Goal: Task Accomplishment & Management: Complete application form

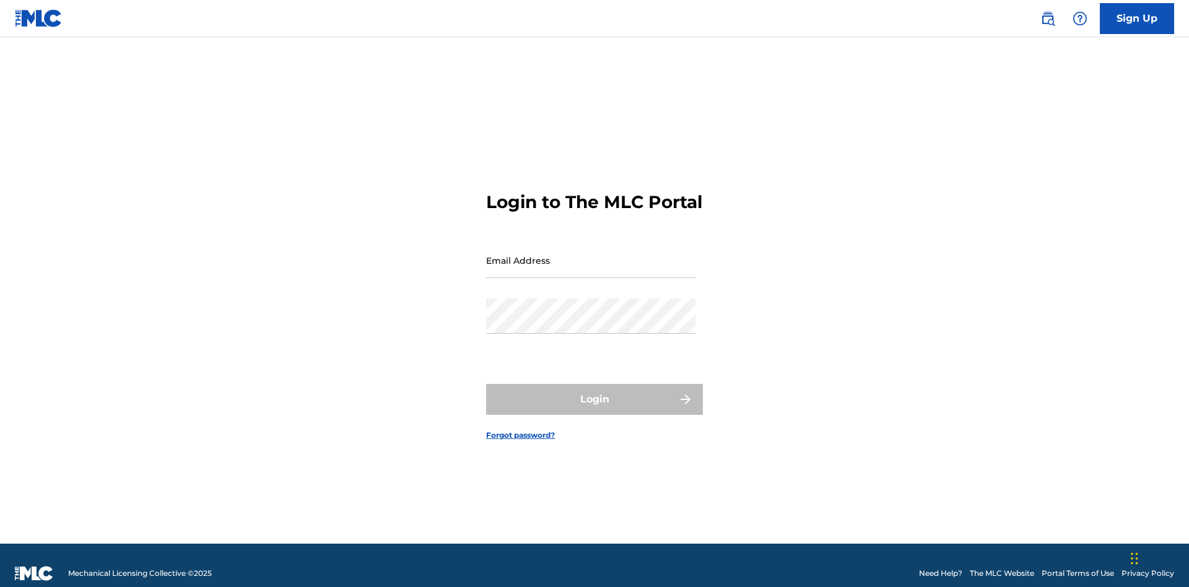
scroll to position [16, 0]
click at [591, 255] on input "Email Address" at bounding box center [590, 260] width 209 height 35
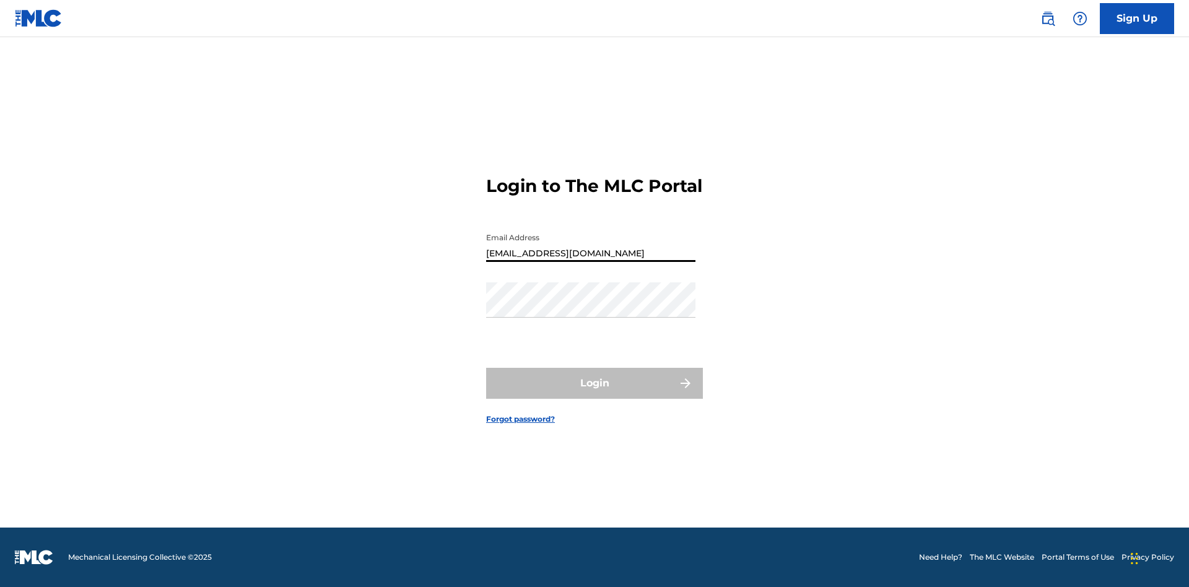
type input "Duke.McTesterson@gmail.com"
click at [595, 394] on button "Login" at bounding box center [594, 383] width 217 height 31
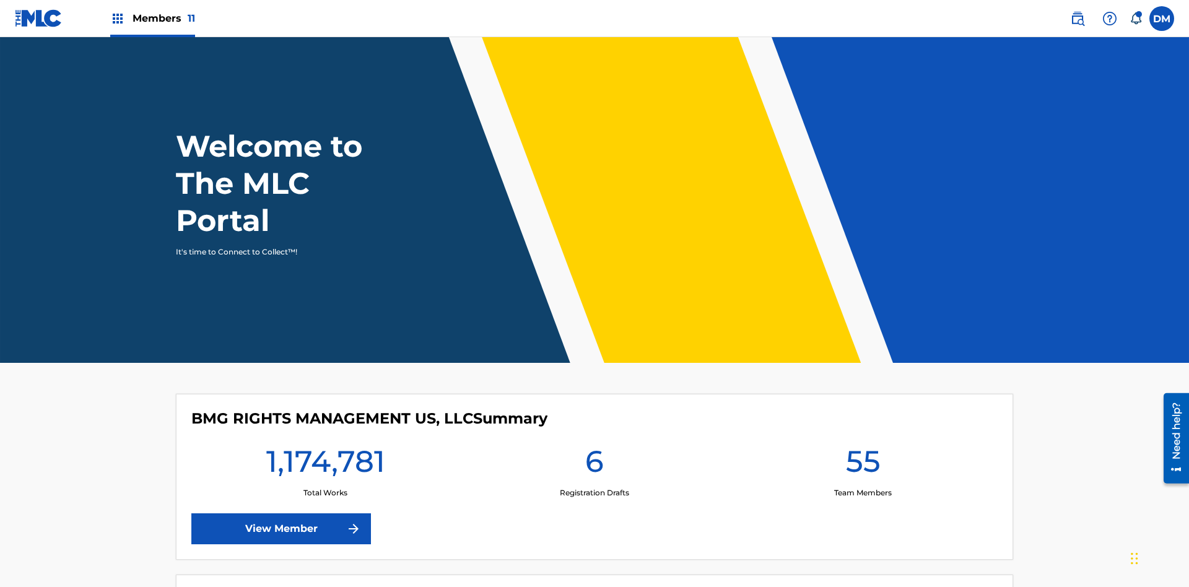
click at [152, 18] on span "Members 11" at bounding box center [164, 18] width 63 height 14
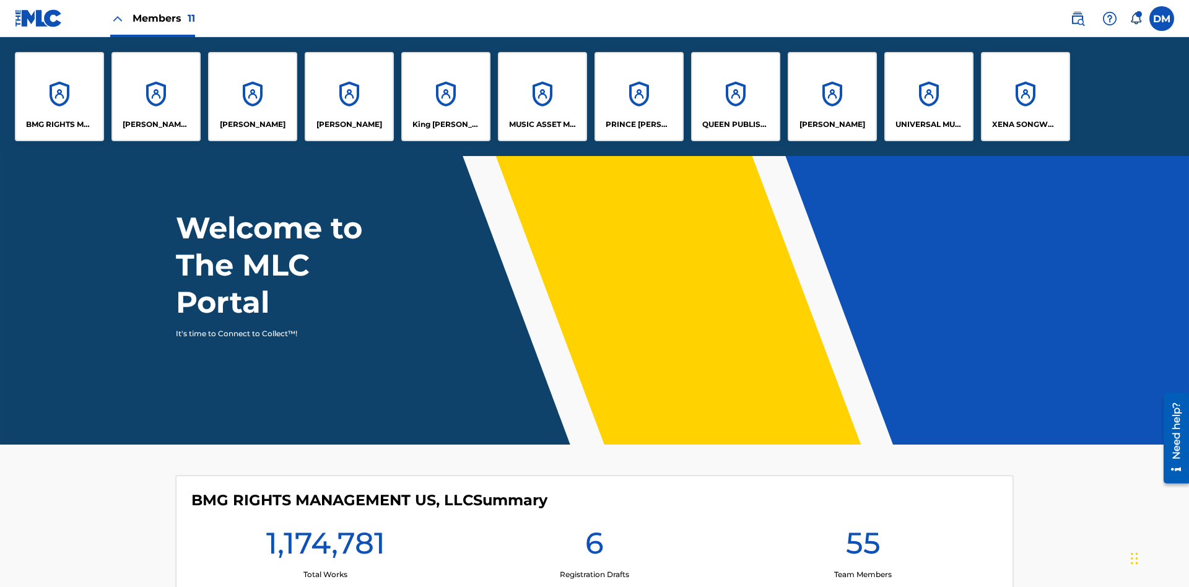
click at [445, 125] on p "King McTesterson" at bounding box center [447, 124] width 68 height 11
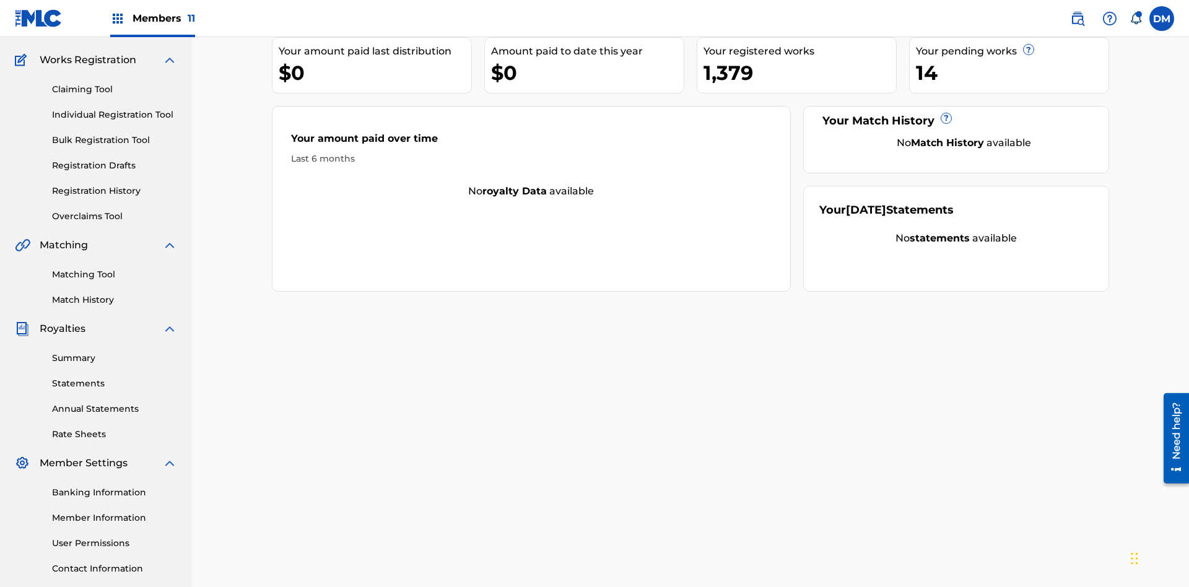
click at [115, 83] on link "Claiming Tool" at bounding box center [114, 89] width 125 height 13
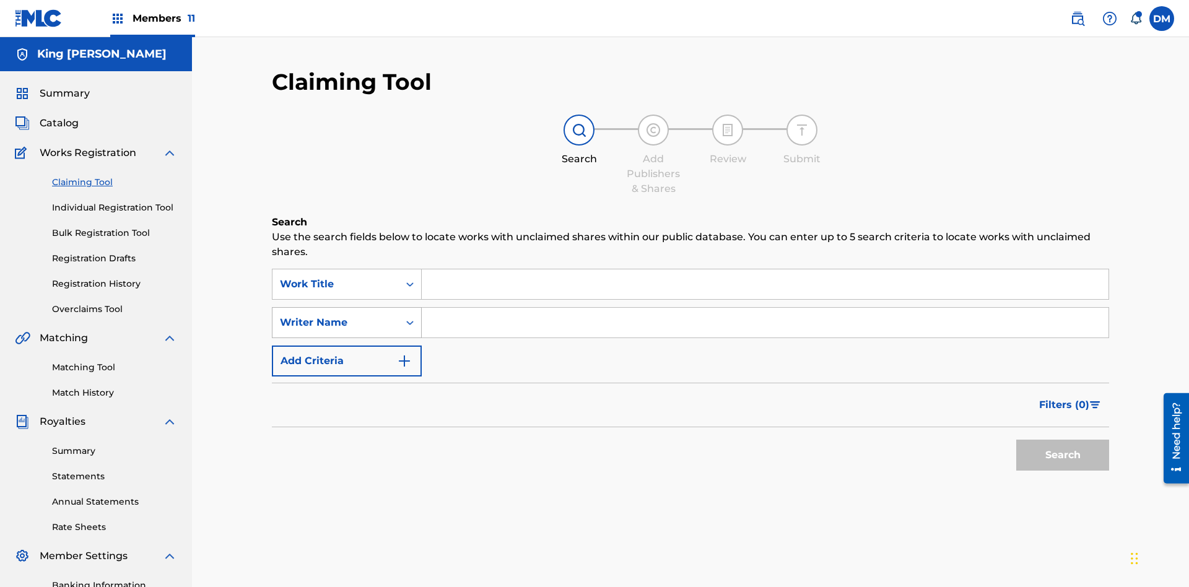
click at [336, 315] on div "Writer Name" at bounding box center [335, 322] width 111 height 15
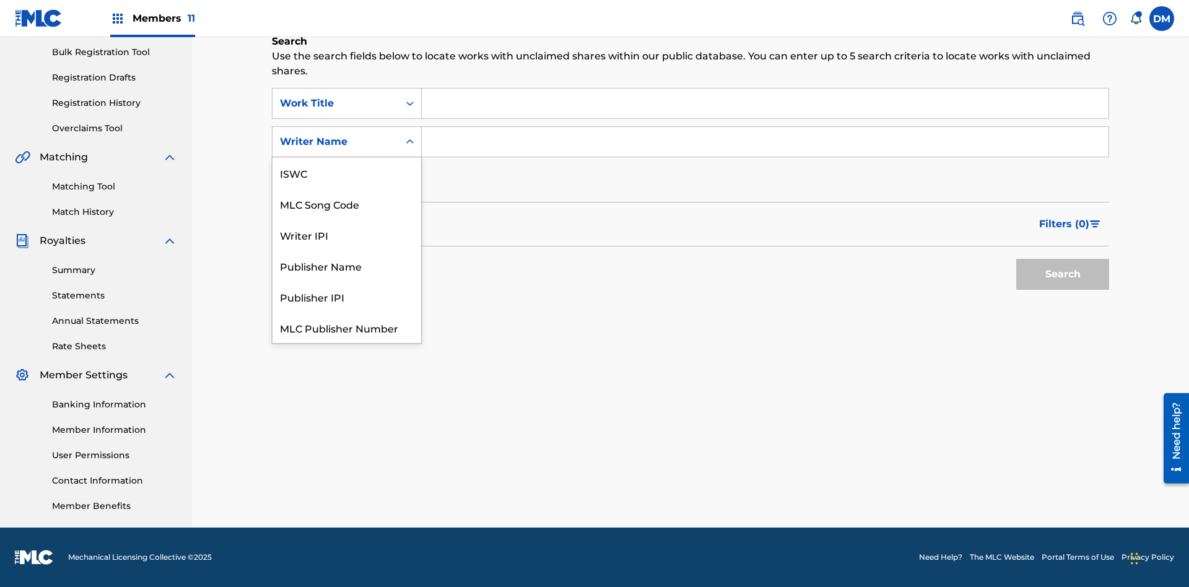
scroll to position [31, 0]
click at [347, 173] on div "MLC Song Code" at bounding box center [347, 172] width 149 height 31
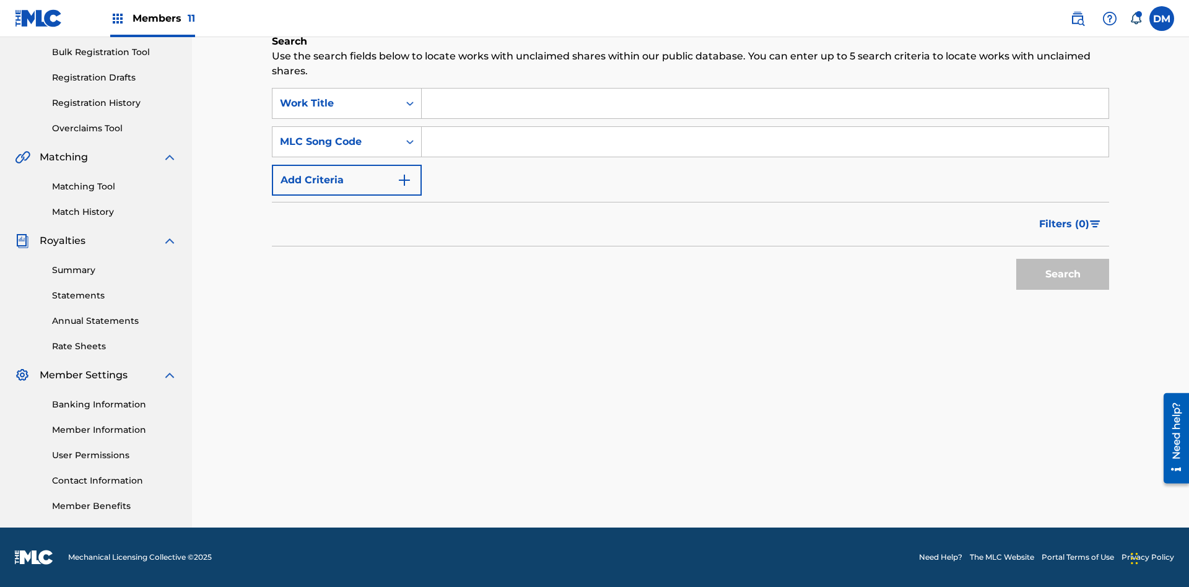
click at [765, 103] on input "Search Form" at bounding box center [765, 104] width 687 height 30
type input "NON-OWNED WORK TO CLAIM"
click at [765, 142] on input "Search Form" at bounding box center [765, 142] width 687 height 30
type input "RB0ZQR"
click at [1063, 274] on button "Search" at bounding box center [1062, 274] width 93 height 31
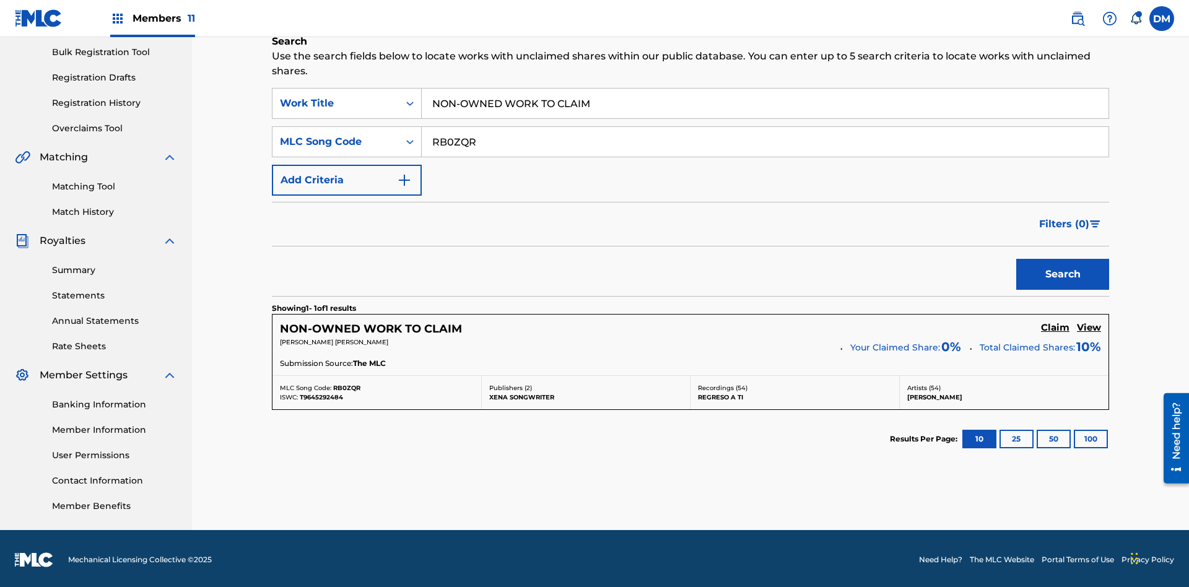
click at [1056, 325] on h5 "Claim" at bounding box center [1055, 328] width 28 height 12
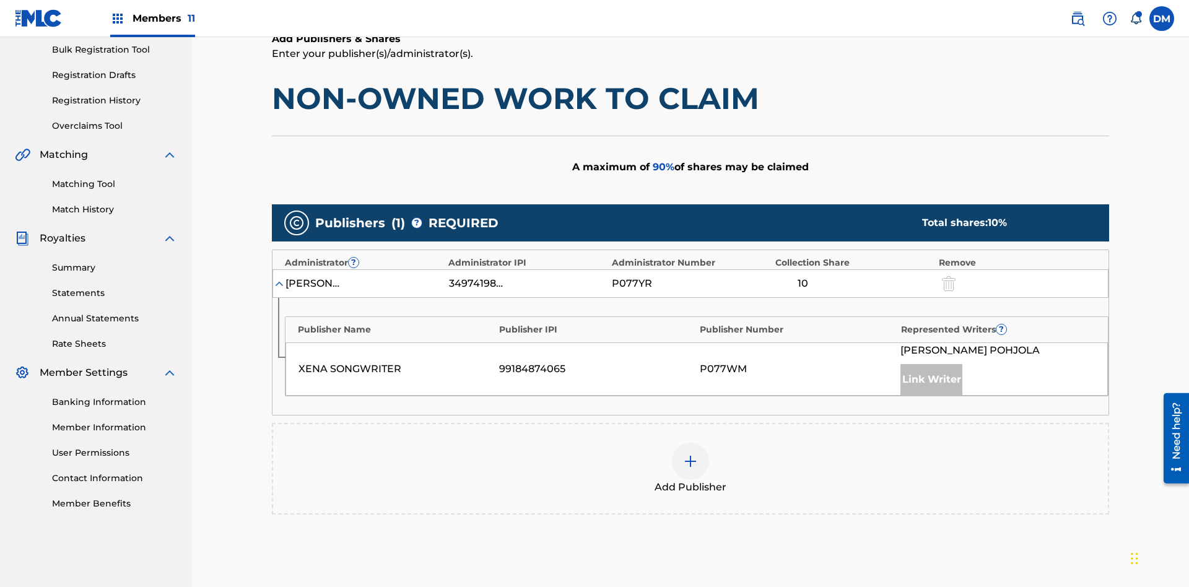
scroll to position [311, 0]
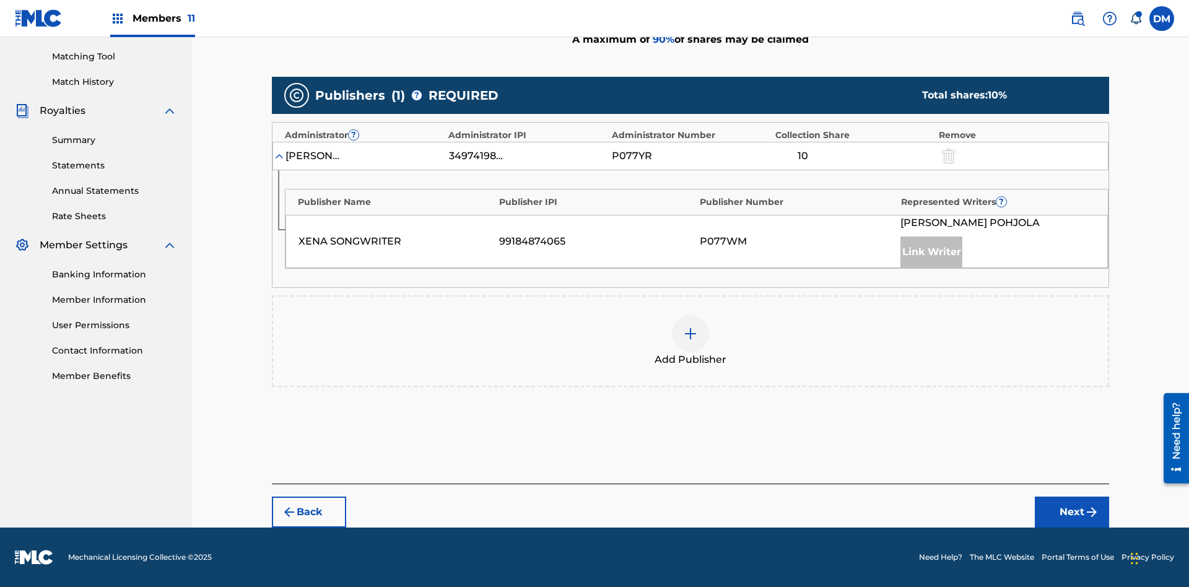
click at [1072, 512] on button "Next" at bounding box center [1072, 512] width 74 height 31
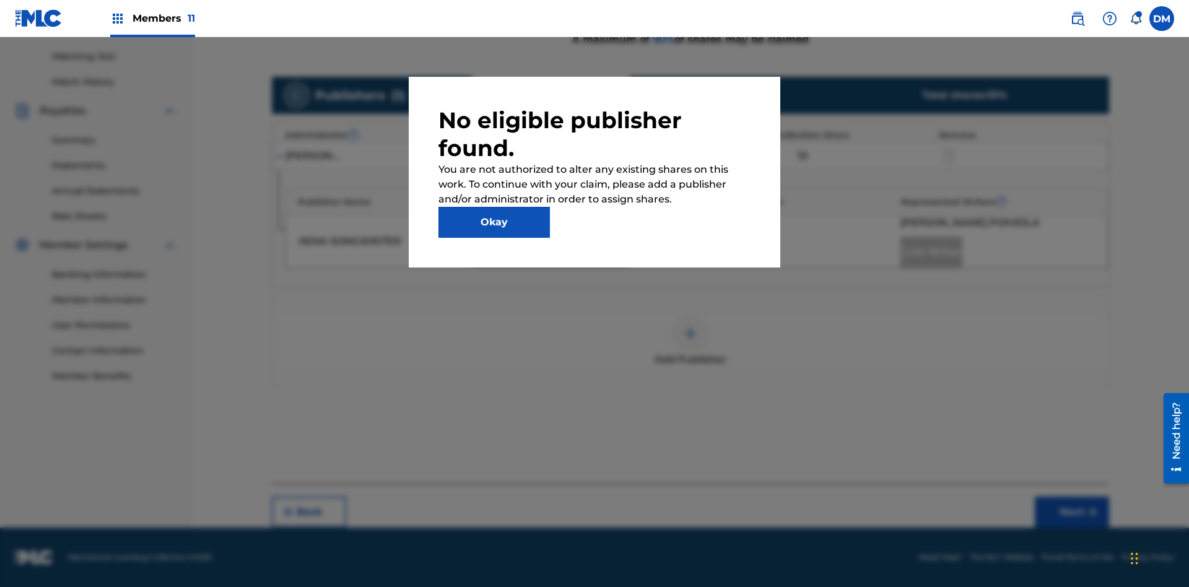
click at [494, 222] on button "Okay" at bounding box center [494, 222] width 111 height 31
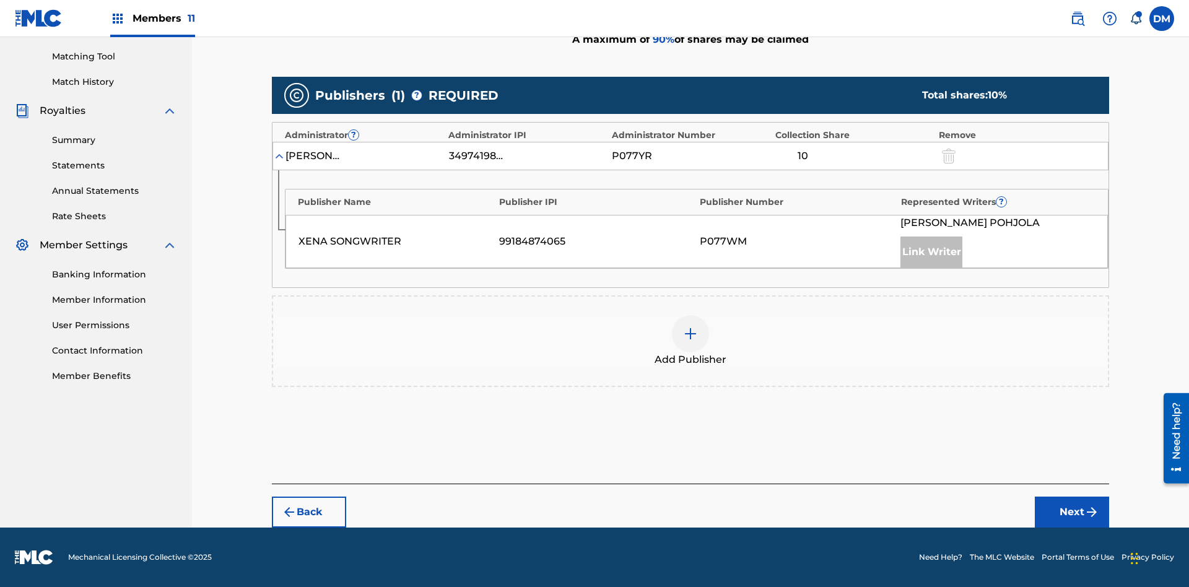
click at [691, 334] on img at bounding box center [690, 333] width 15 height 15
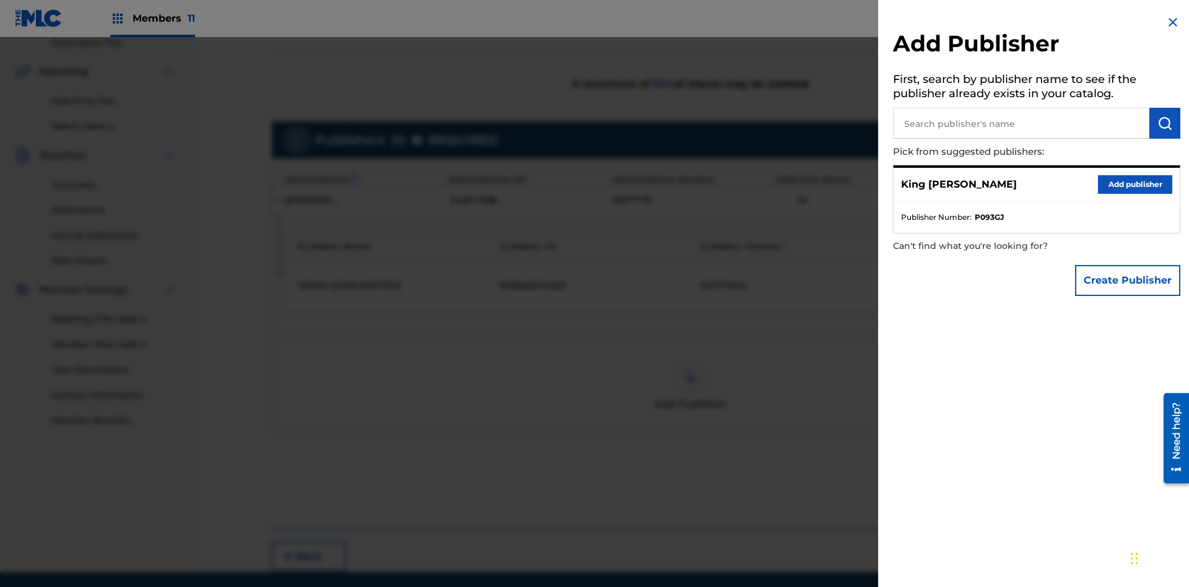
click at [1021, 123] on input "text" at bounding box center [1021, 123] width 256 height 31
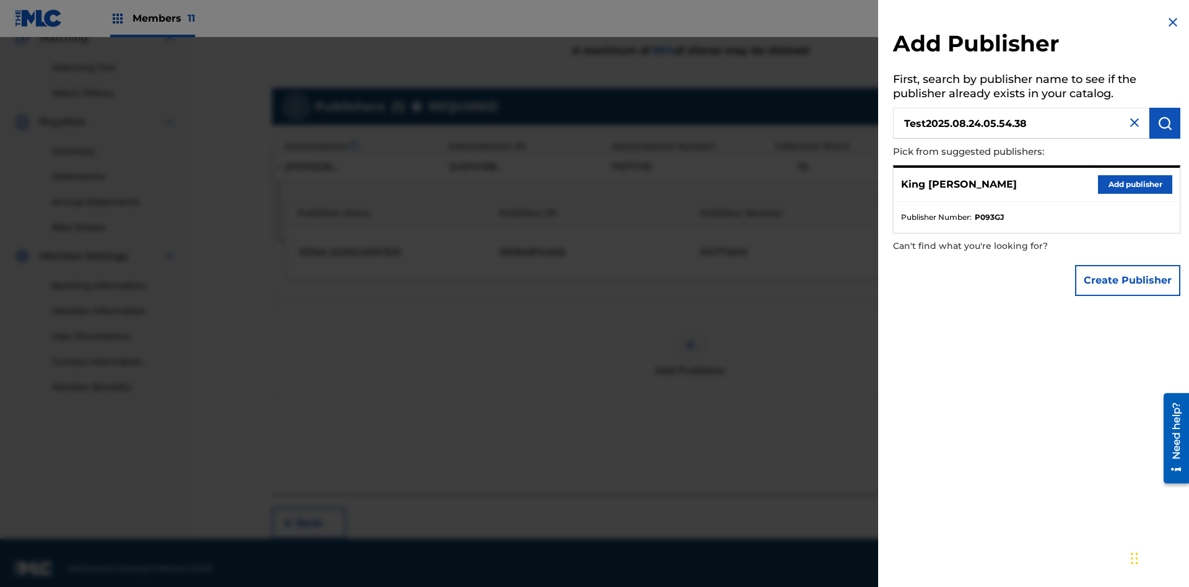
type input "Test2025.08.24.05.54.38"
click at [1165, 123] on img "submit" at bounding box center [1165, 123] width 15 height 15
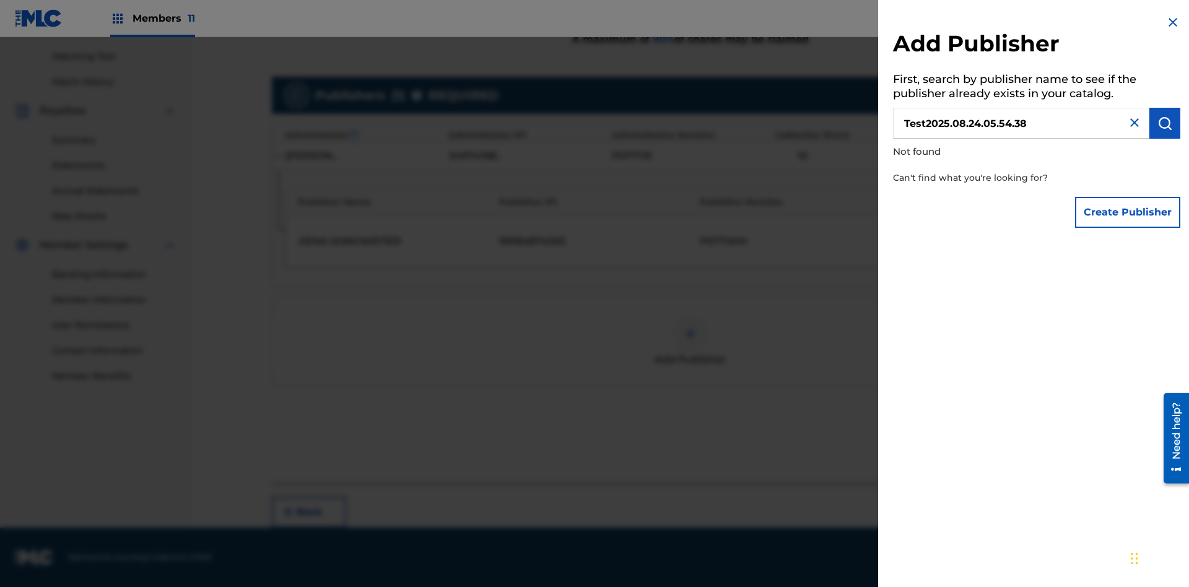
click at [1129, 212] on button "Create Publisher" at bounding box center [1127, 212] width 105 height 31
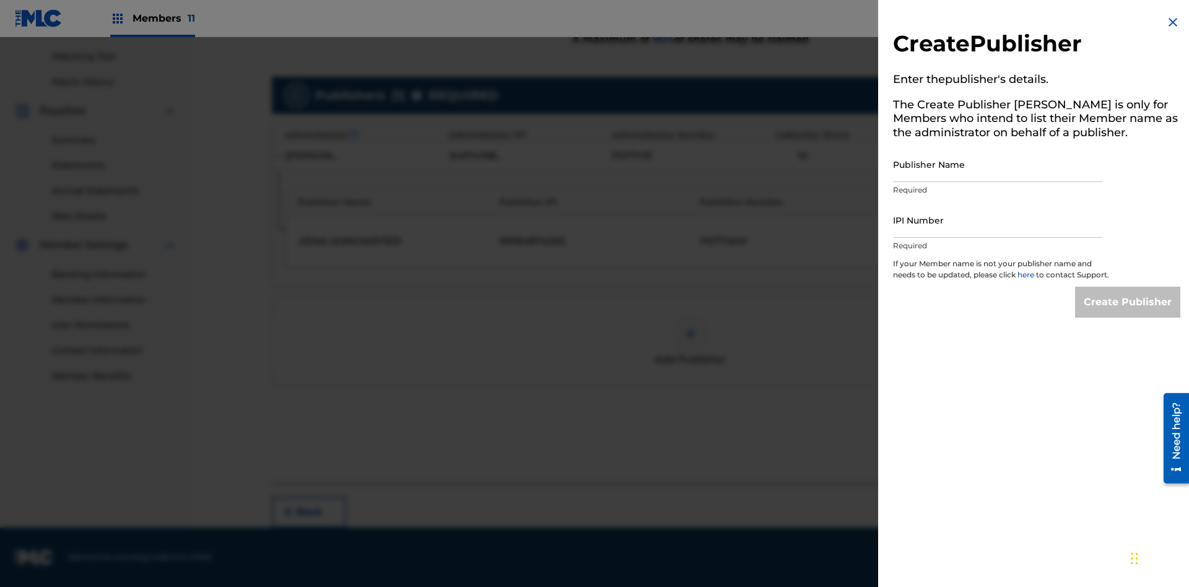
click at [998, 164] on input "Publisher Name" at bounding box center [997, 164] width 209 height 35
type input "Test2025.08.24.05.54.42"
click at [998, 220] on input "IPI Number" at bounding box center [997, 220] width 209 height 35
type input "00595839777"
click at [1129, 313] on input "Create Publisher" at bounding box center [1127, 302] width 105 height 31
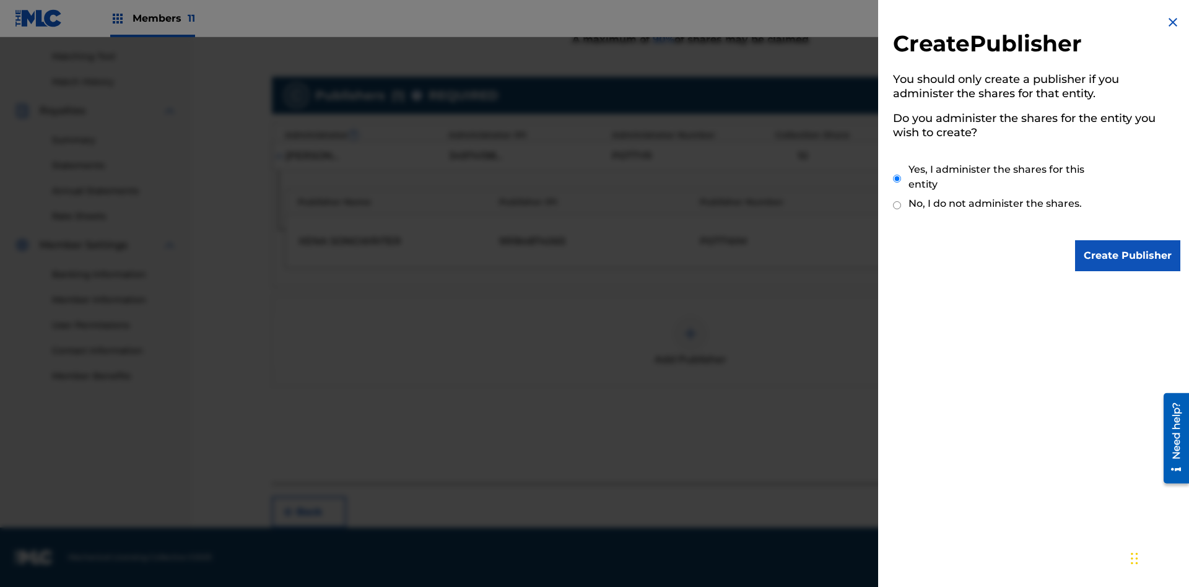
click at [898, 178] on input "Yes, I administer the shares for this entity" at bounding box center [897, 178] width 8 height 27
click at [1129, 256] on input "Create Publisher" at bounding box center [1127, 255] width 105 height 31
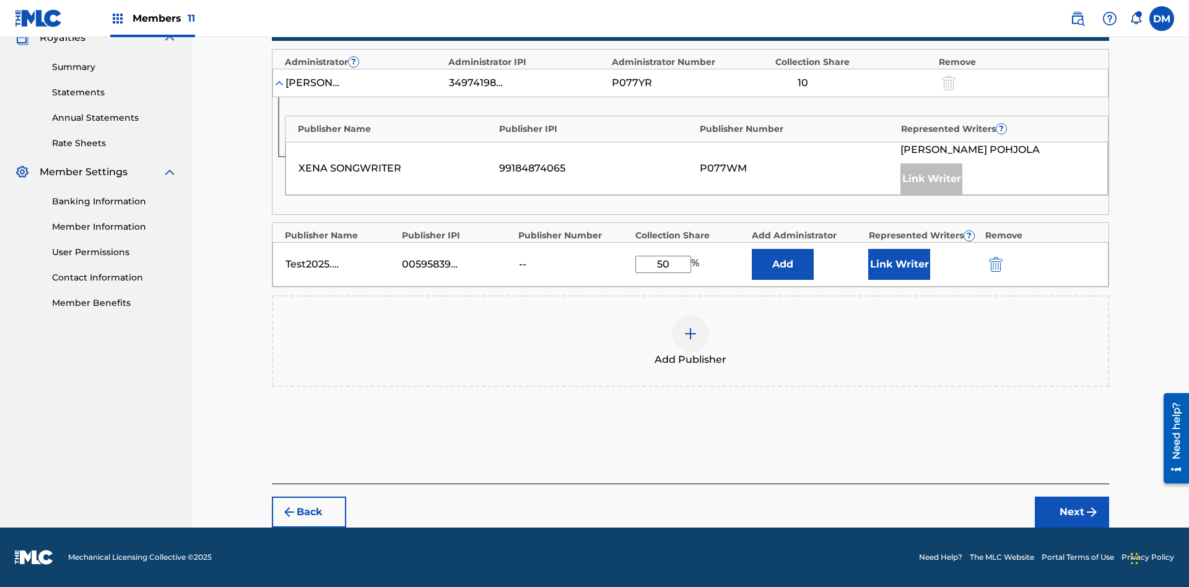
scroll to position [384, 0]
type input "50"
click at [899, 264] on button "Link Writer" at bounding box center [899, 264] width 62 height 31
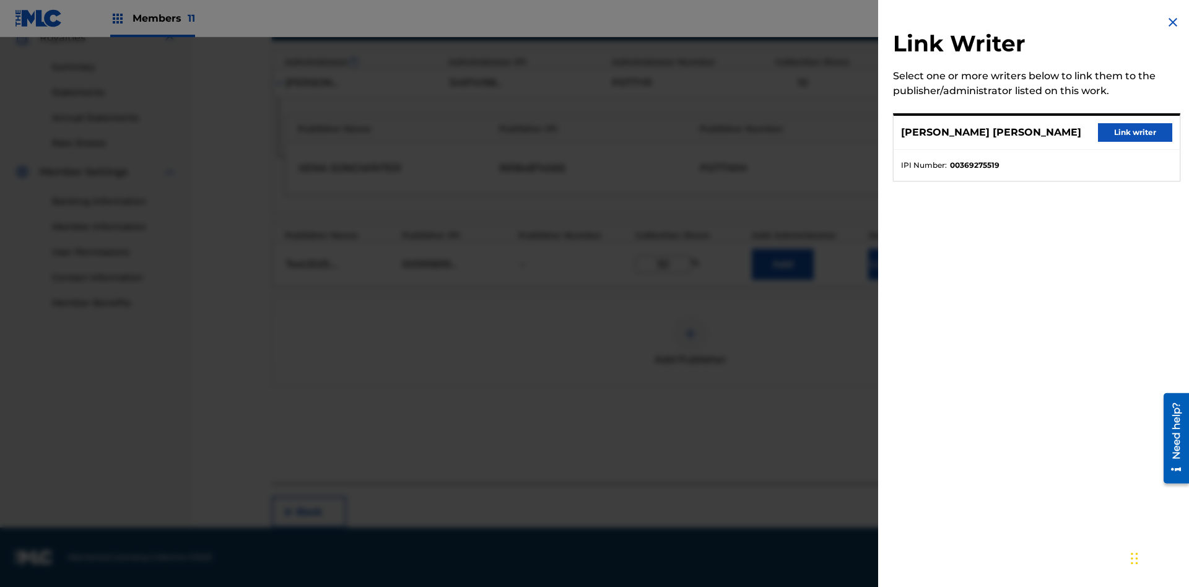
click at [1135, 133] on button "Link writer" at bounding box center [1135, 132] width 74 height 19
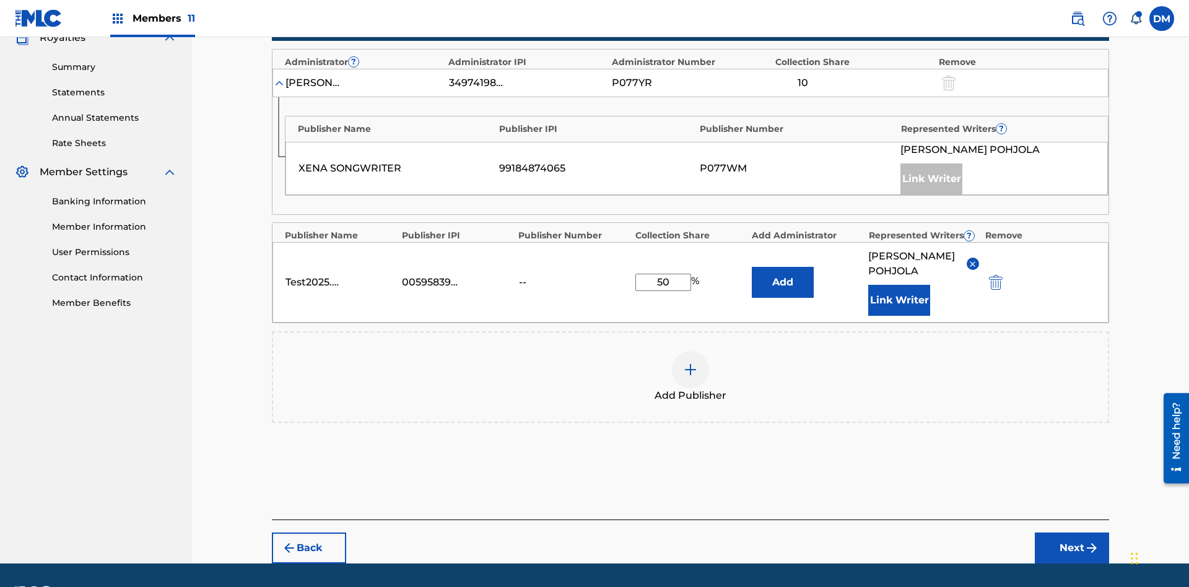
click at [899, 285] on button "Link Writer" at bounding box center [899, 300] width 62 height 31
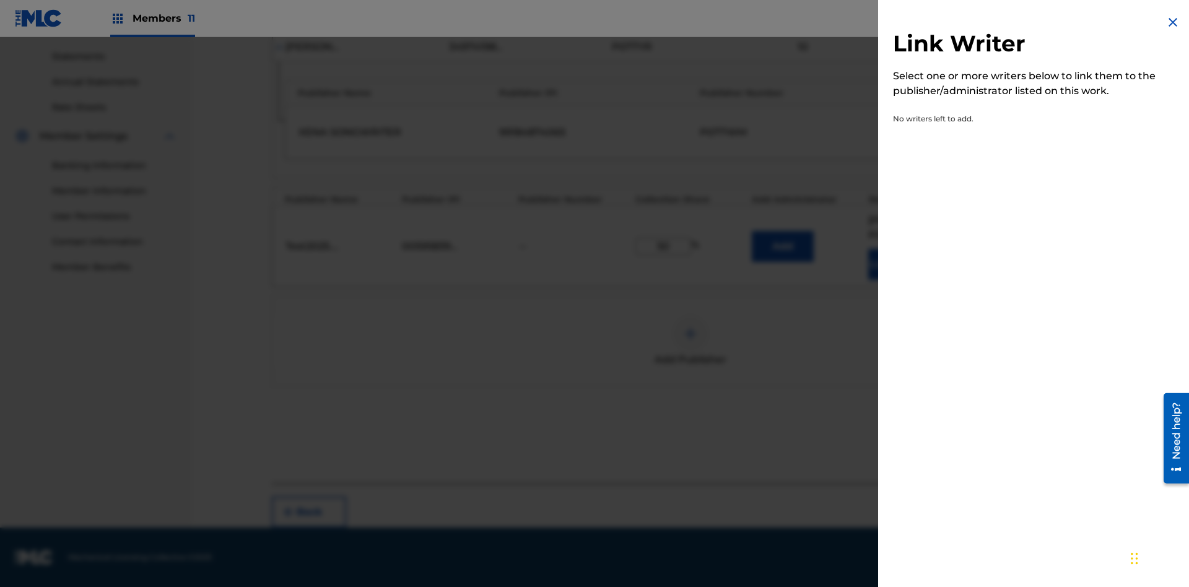
click at [1173, 22] on img at bounding box center [1173, 22] width 15 height 15
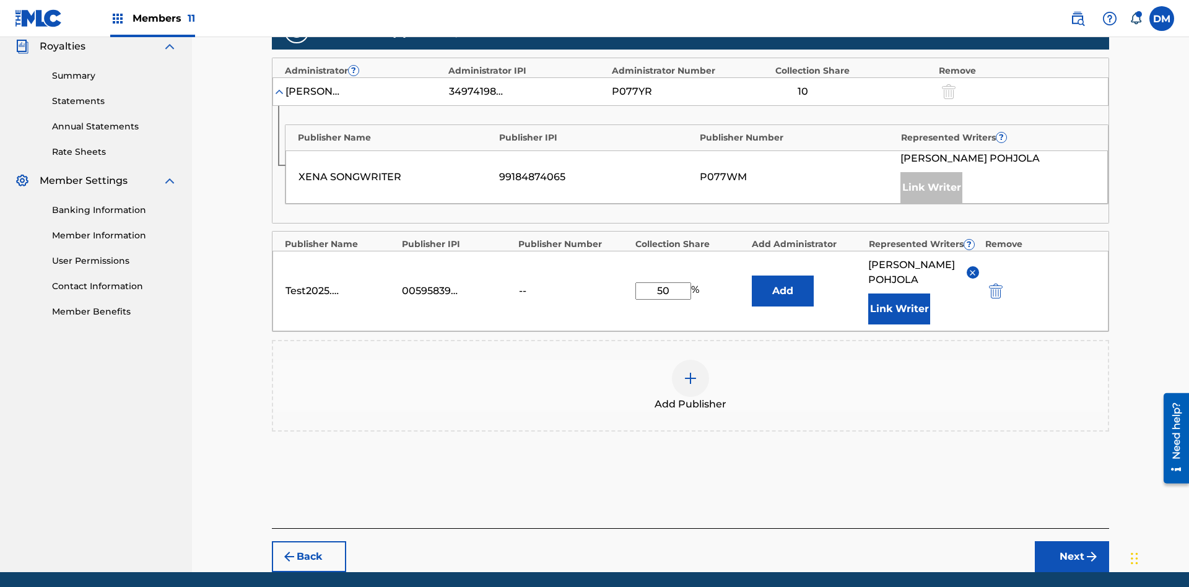
scroll to position [435, 0]
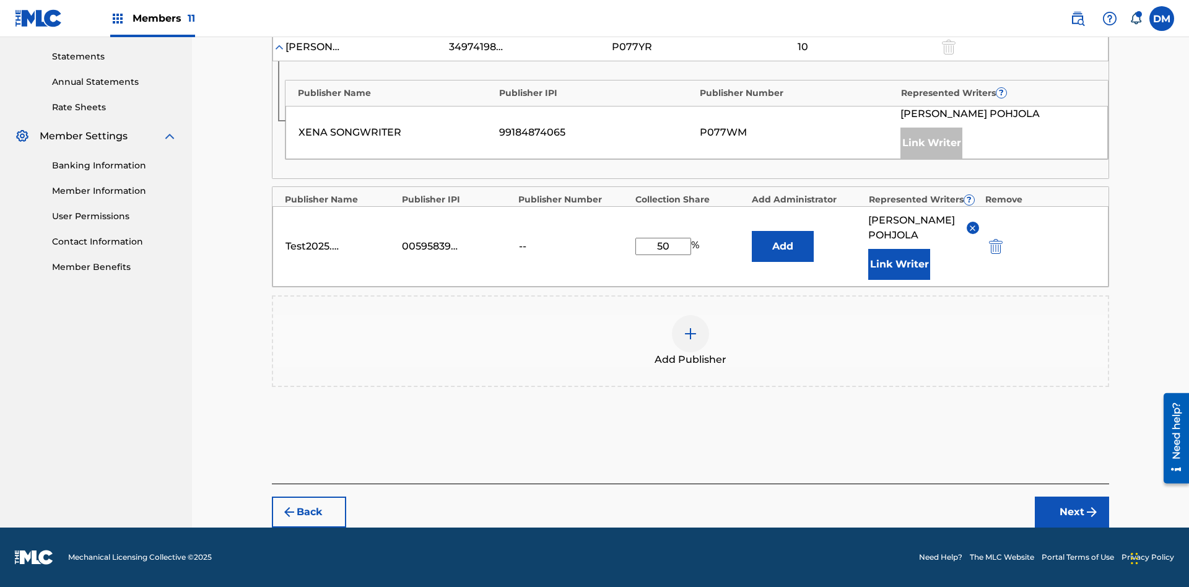
click at [783, 239] on button "Add" at bounding box center [783, 246] width 62 height 31
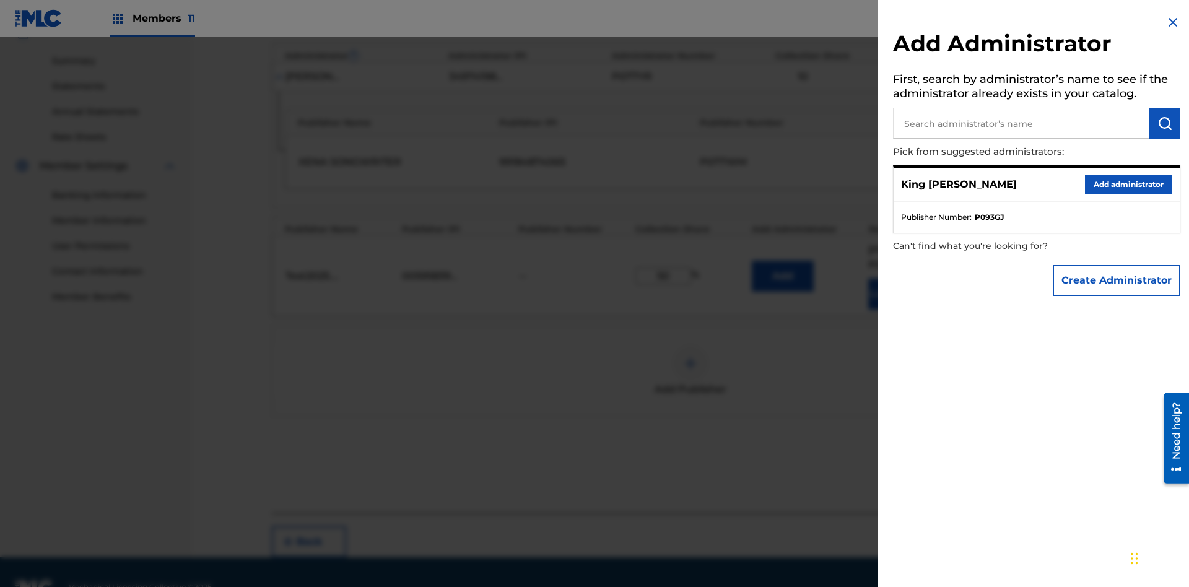
click at [1021, 123] on input "text" at bounding box center [1021, 123] width 256 height 31
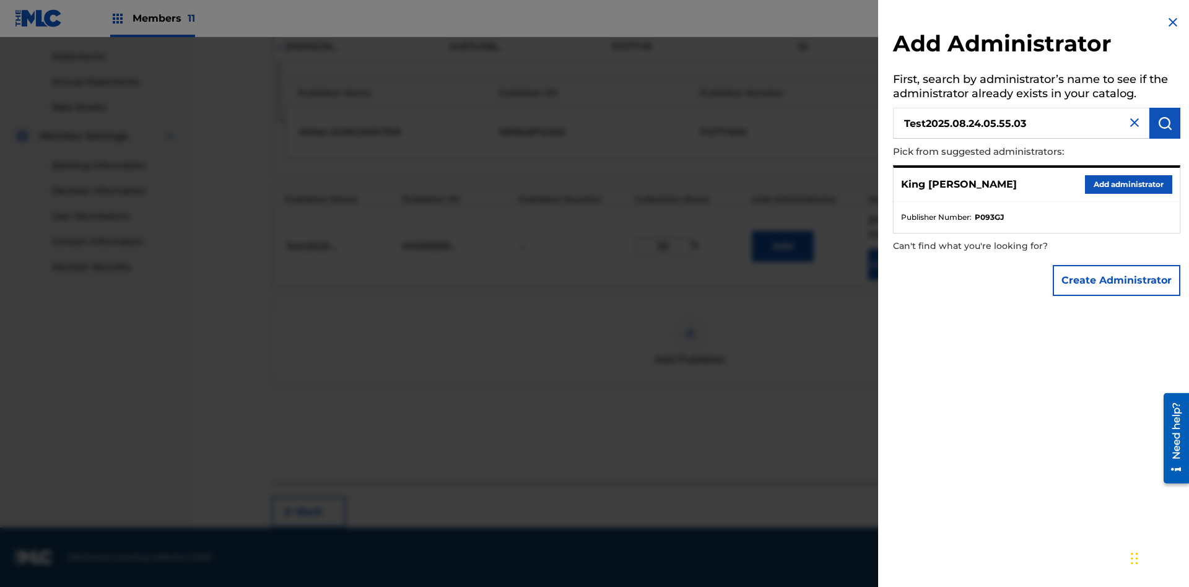
type input "Test2025.08.24.05.55.03"
click at [1165, 123] on img "submit" at bounding box center [1165, 123] width 15 height 15
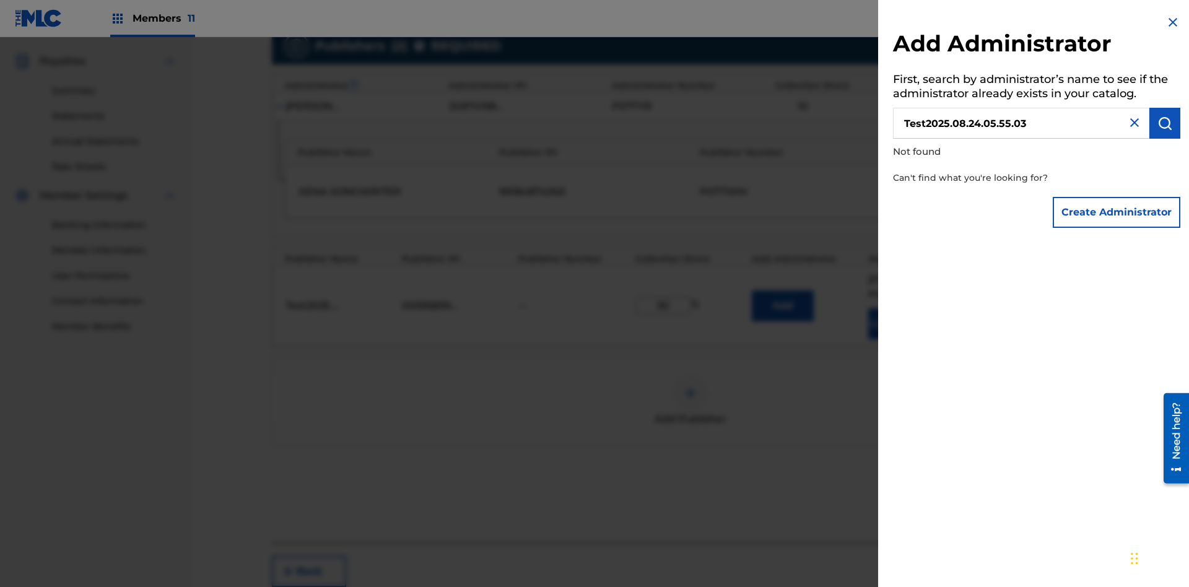
click at [1117, 212] on button "Create Administrator" at bounding box center [1117, 212] width 128 height 31
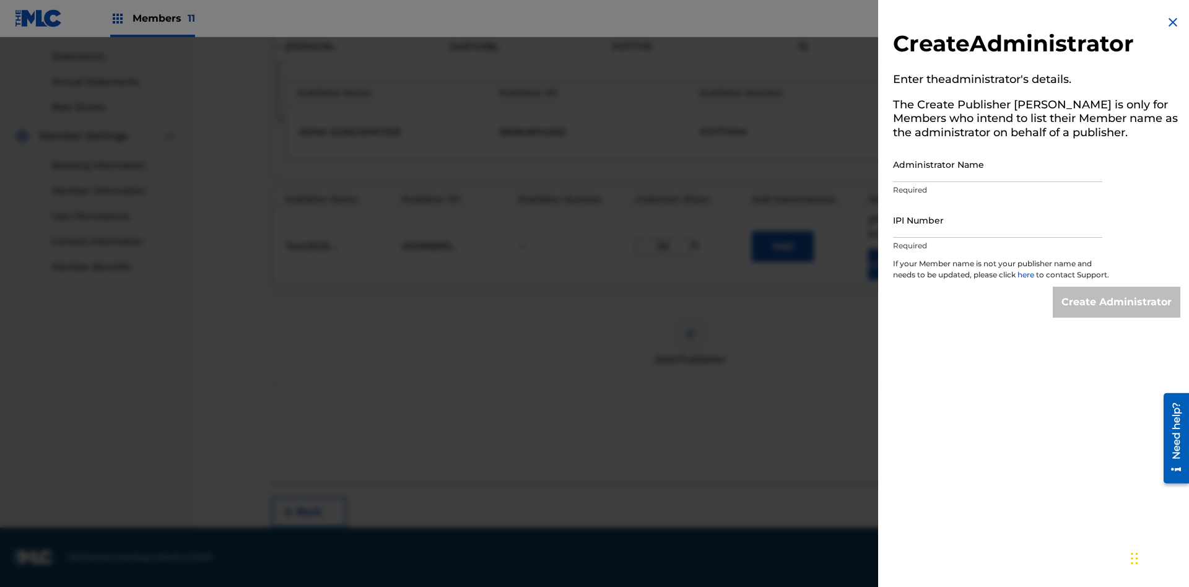
click at [998, 164] on input "Administrator Name" at bounding box center [997, 164] width 209 height 35
type input "Test2025.08.24.05.55.08"
click at [998, 220] on input "IPI Number" at bounding box center [997, 220] width 209 height 35
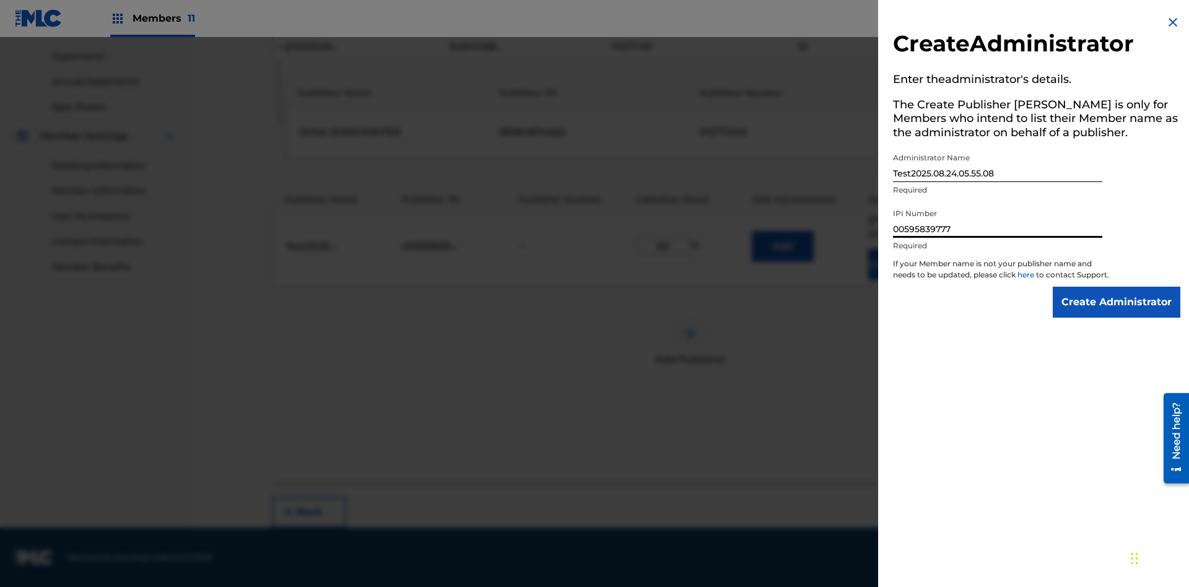
type input "00595839777"
click at [1117, 313] on input "Create Administrator" at bounding box center [1117, 302] width 128 height 31
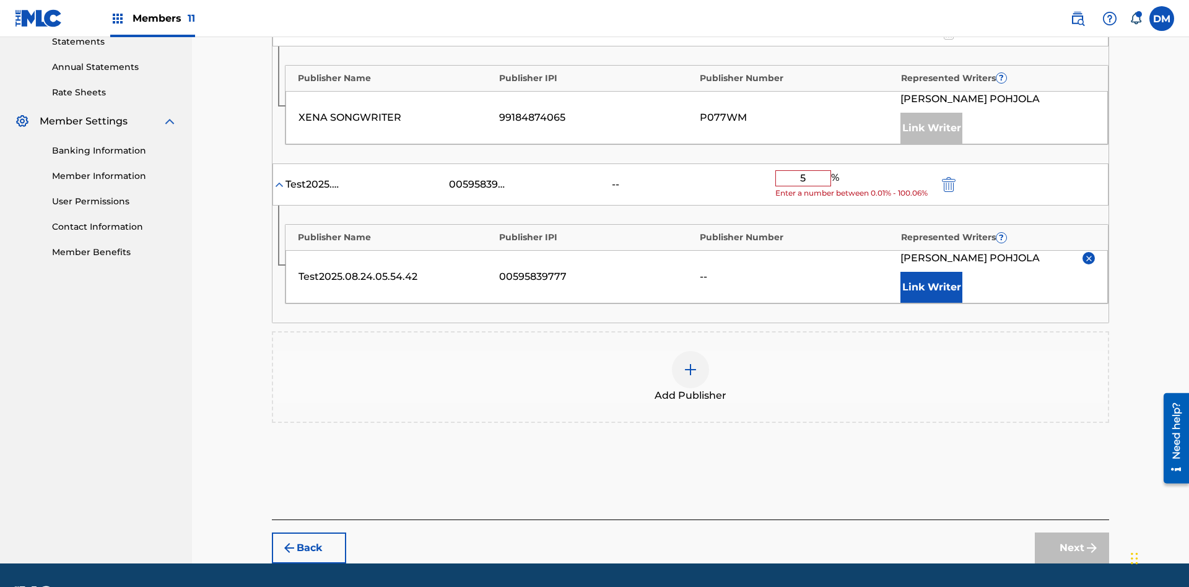
type input "50"
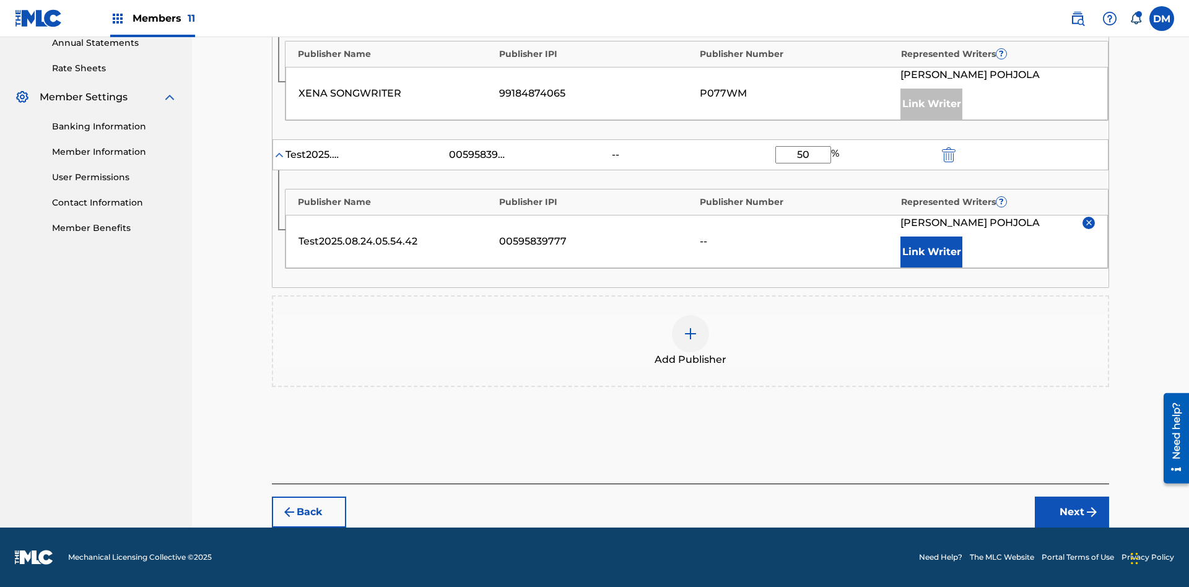
click at [1072, 512] on button "Next" at bounding box center [1072, 512] width 74 height 31
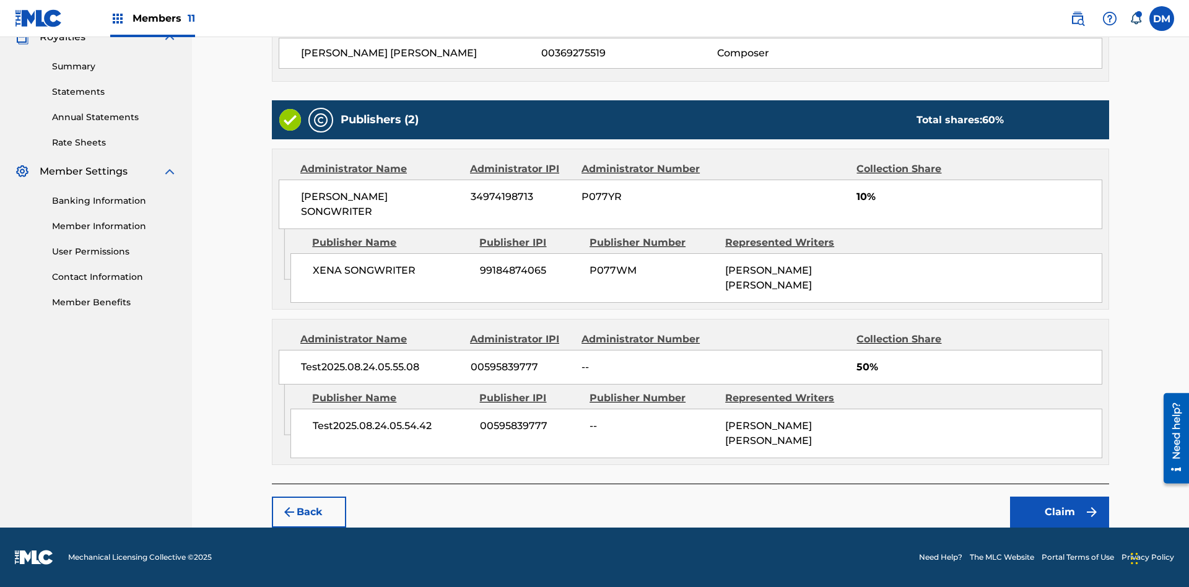
scroll to position [370, 0]
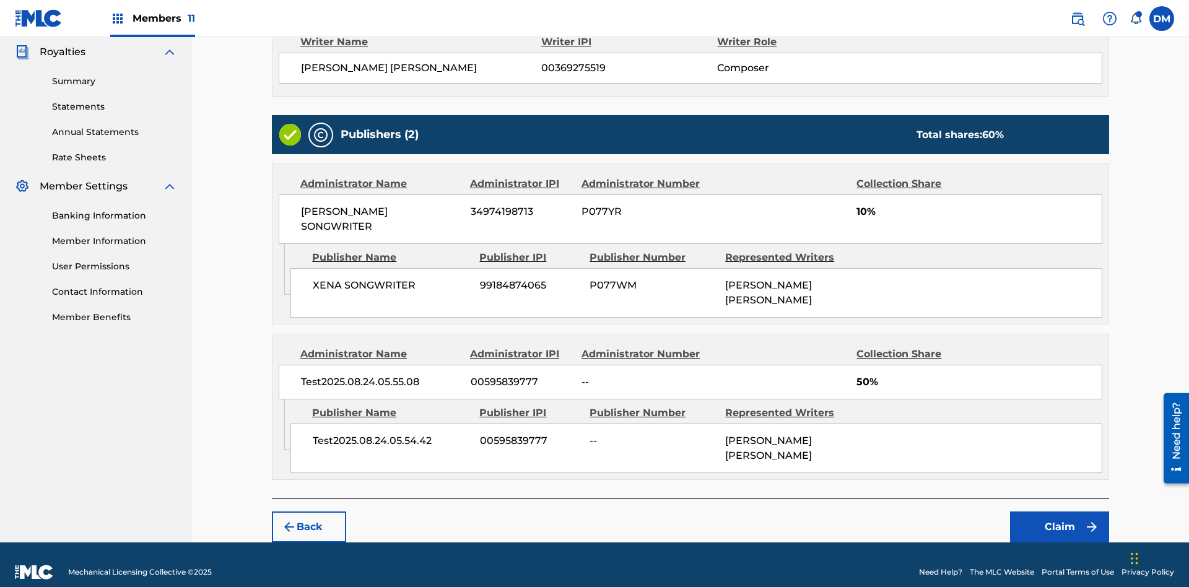
click at [1060, 512] on button "Claim" at bounding box center [1059, 527] width 99 height 31
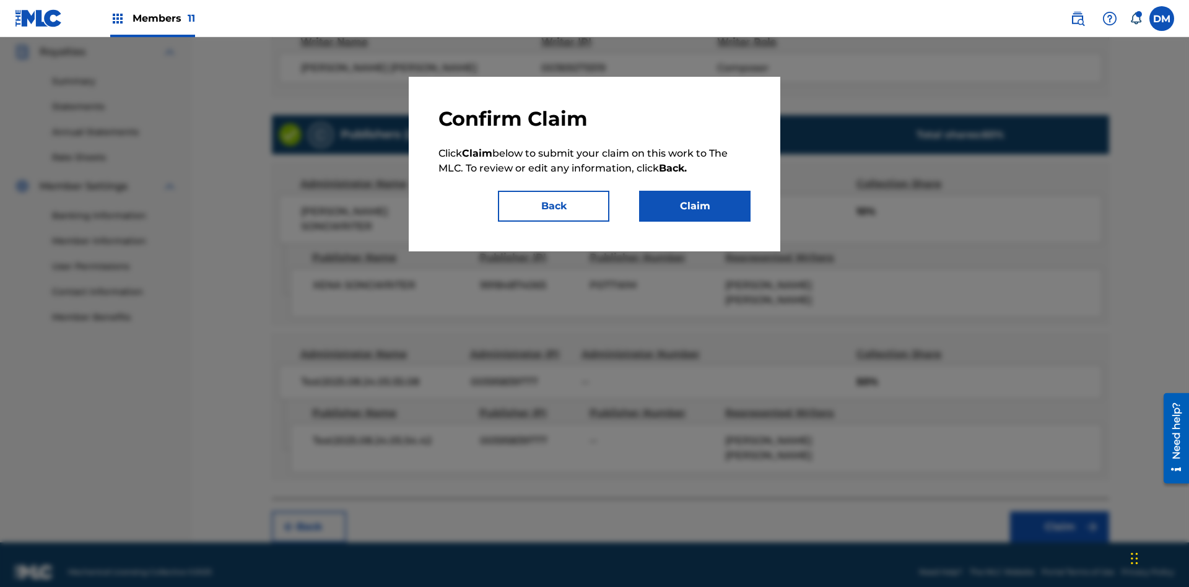
click at [695, 206] on button "Claim" at bounding box center [694, 206] width 111 height 31
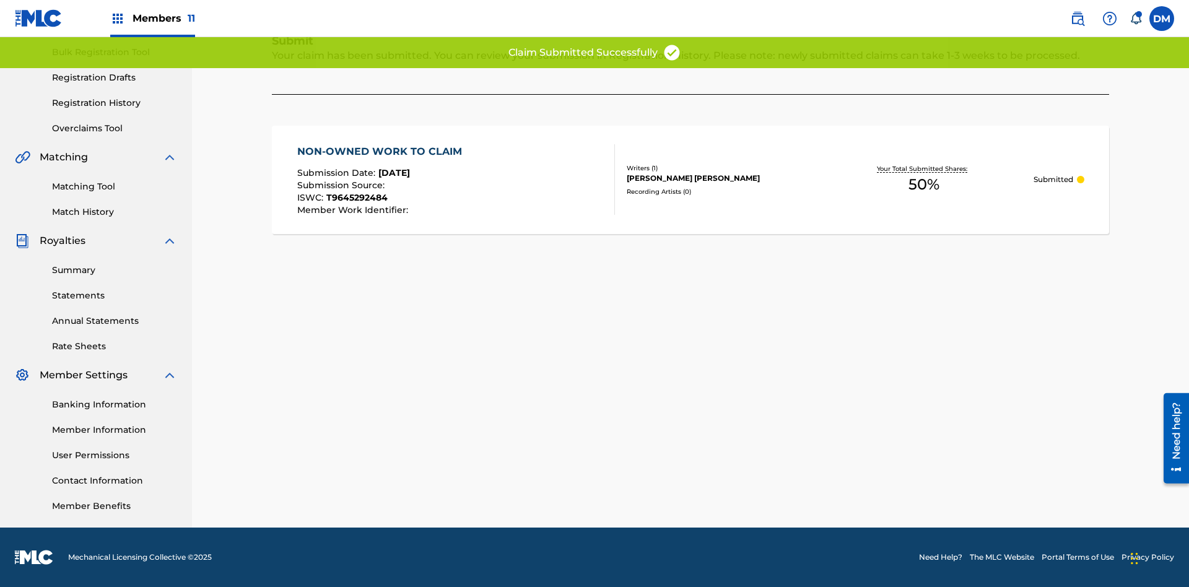
click at [115, 103] on link "Registration History" at bounding box center [114, 103] width 125 height 13
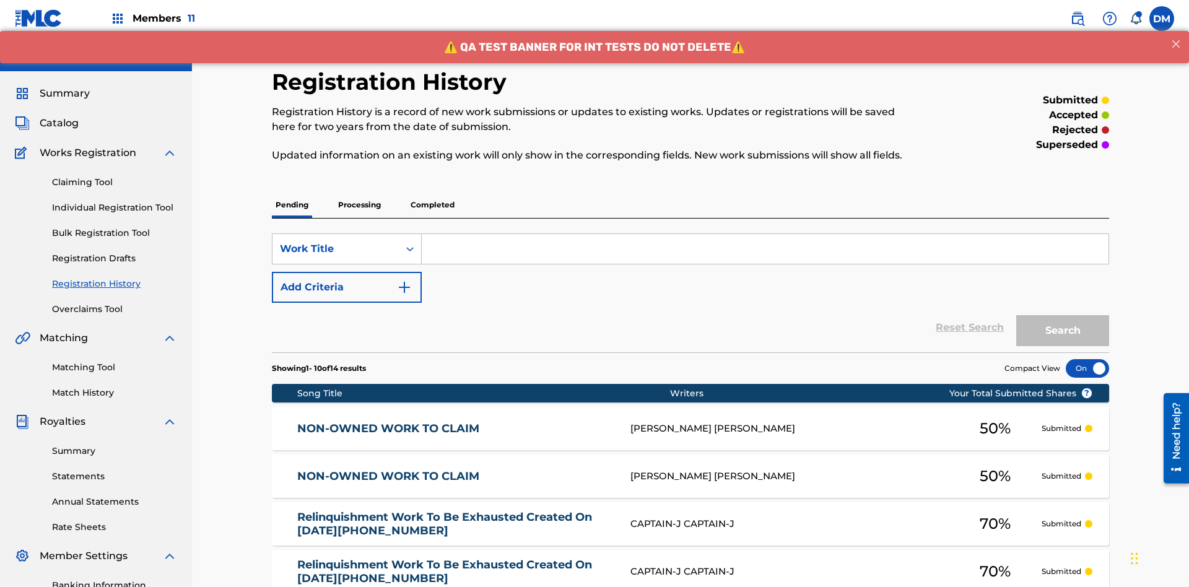
scroll to position [160, 0]
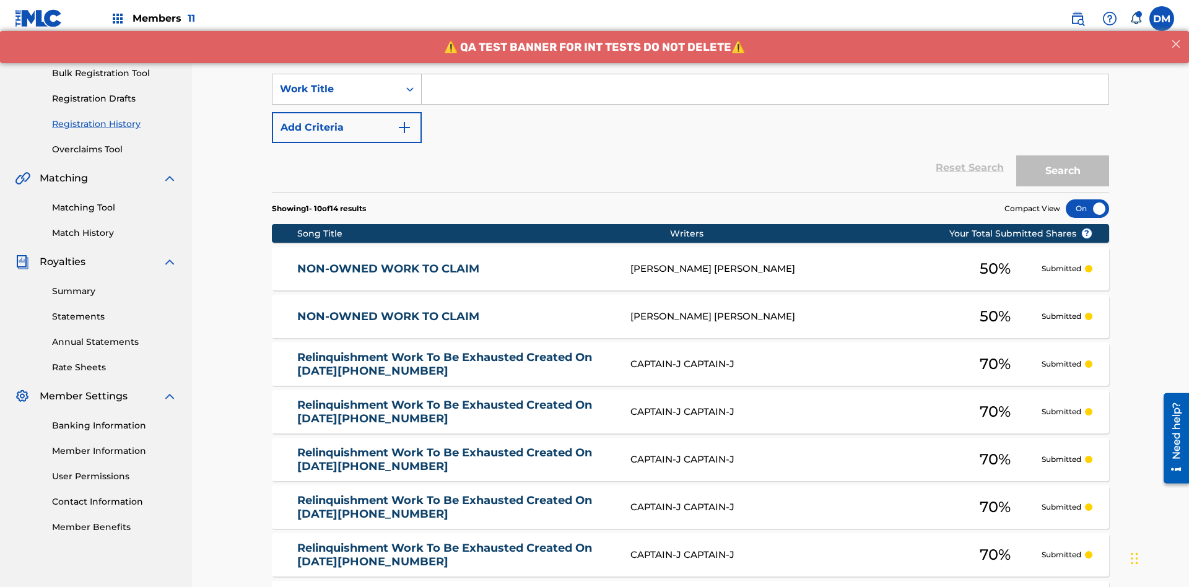
click at [765, 89] on input "Search Form" at bounding box center [765, 89] width 687 height 30
type input "NON-OWNED WORK TO CLAIM"
